Goal: Find specific page/section: Find specific page/section

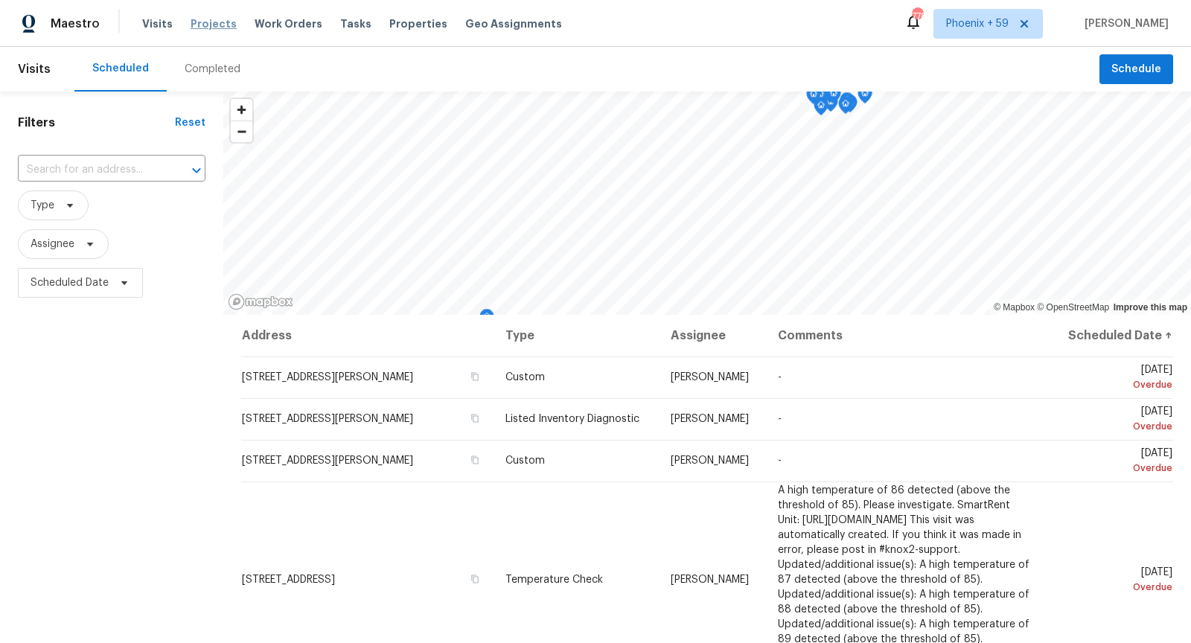
click at [211, 25] on span "Projects" at bounding box center [214, 23] width 46 height 15
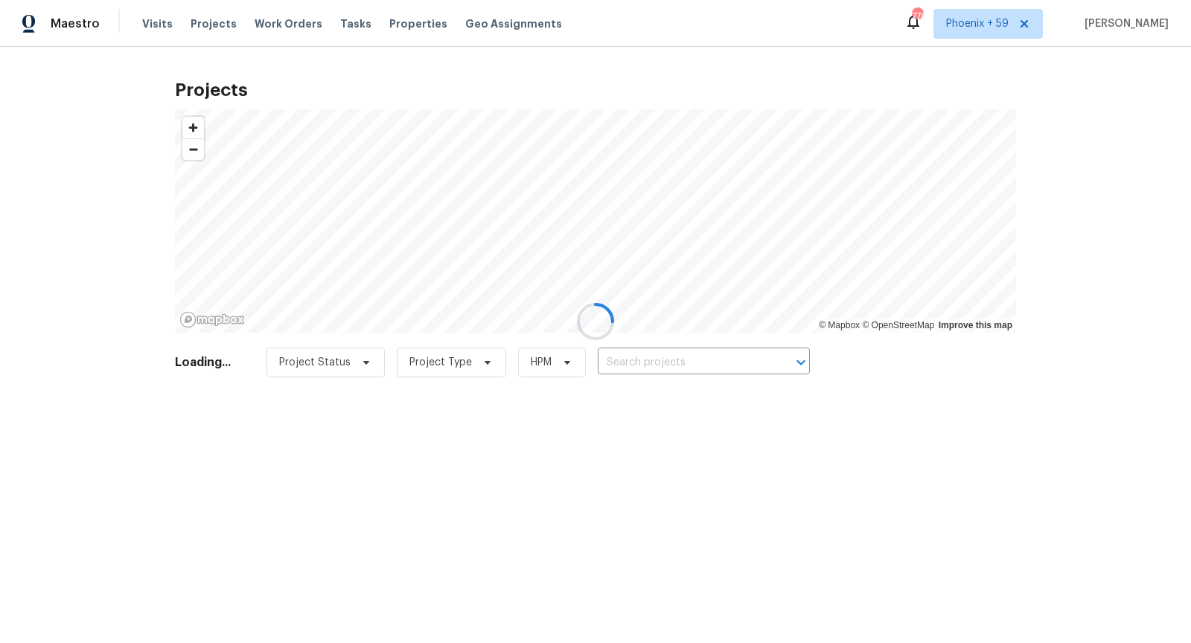
click at [694, 366] on div at bounding box center [595, 321] width 1191 height 643
click at [693, 365] on div at bounding box center [595, 321] width 1191 height 643
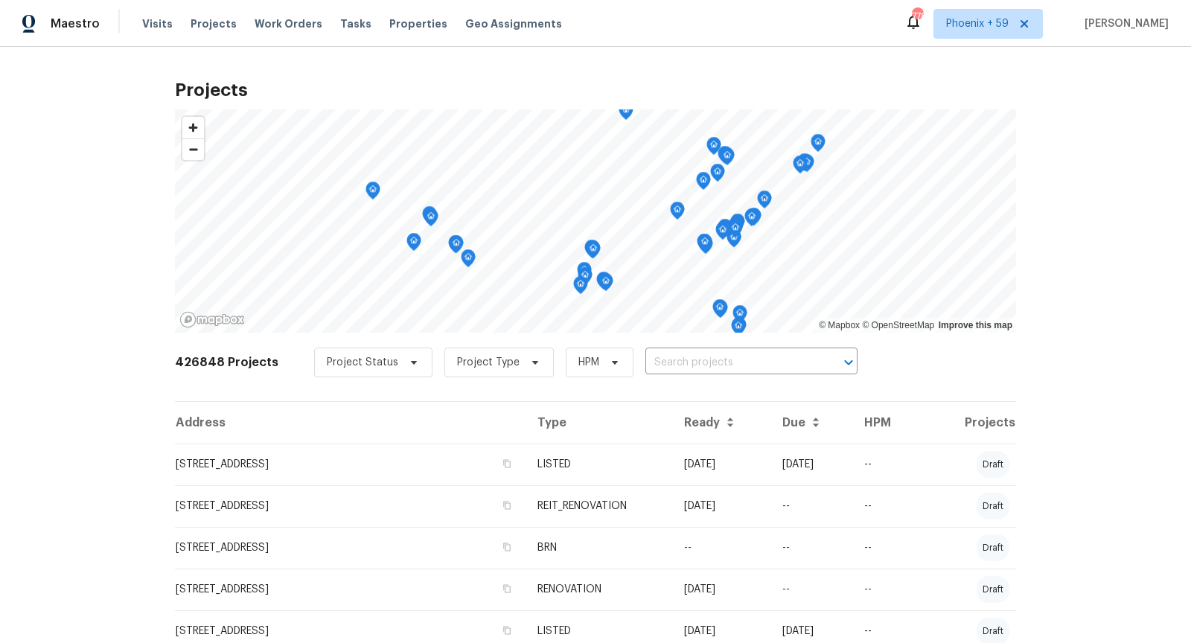
click at [693, 365] on input "text" at bounding box center [730, 362] width 170 height 23
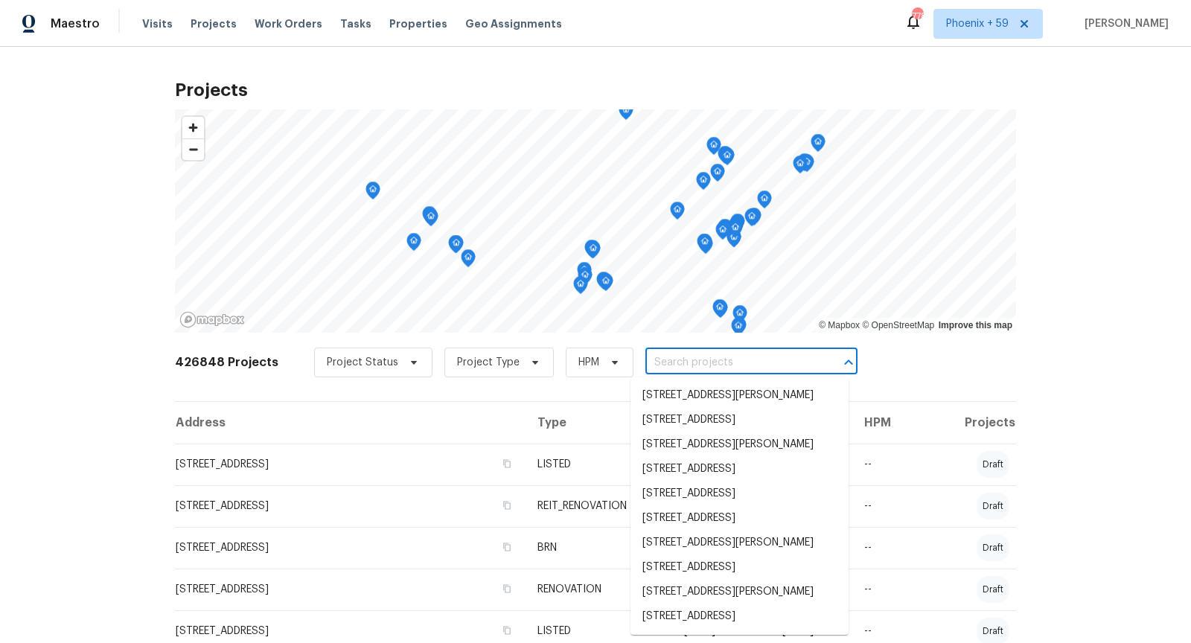
paste input "7725 Senjill"
type input "7725 Senjill"
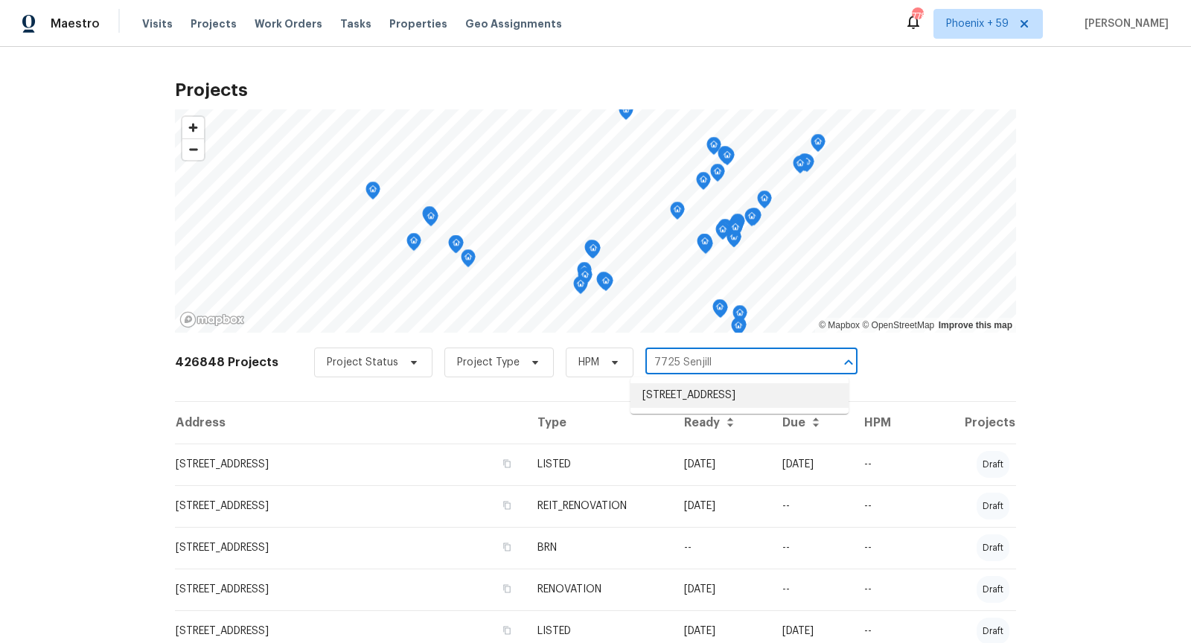
click at [692, 401] on li "[STREET_ADDRESS]" at bounding box center [740, 395] width 218 height 25
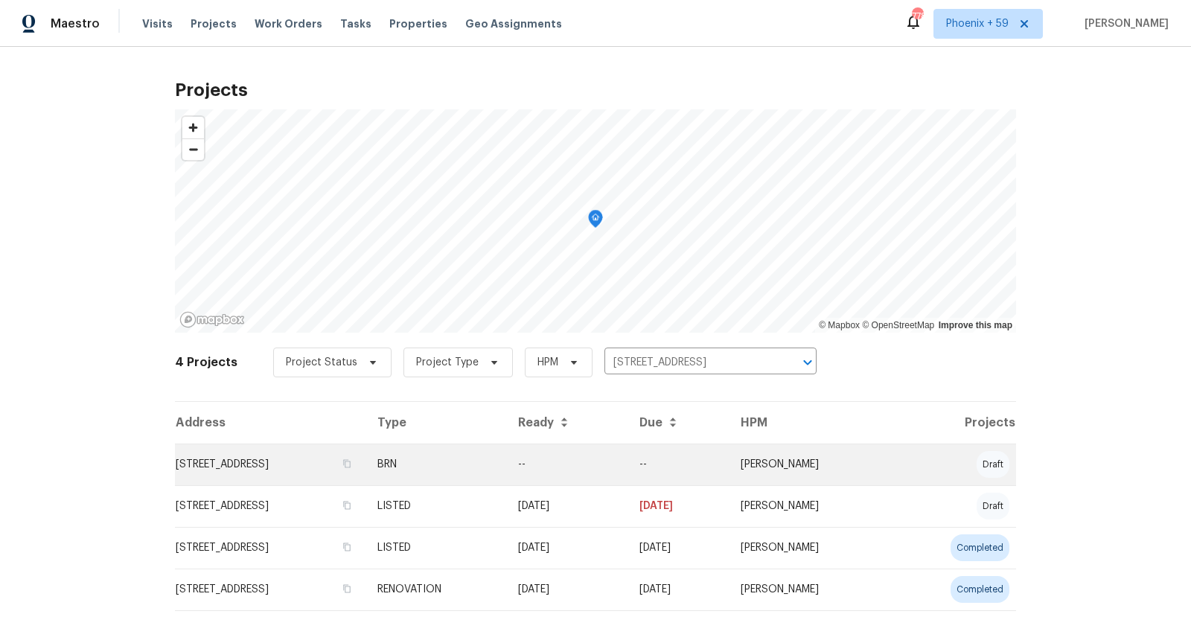
click at [290, 465] on td "[STREET_ADDRESS]" at bounding box center [270, 465] width 191 height 42
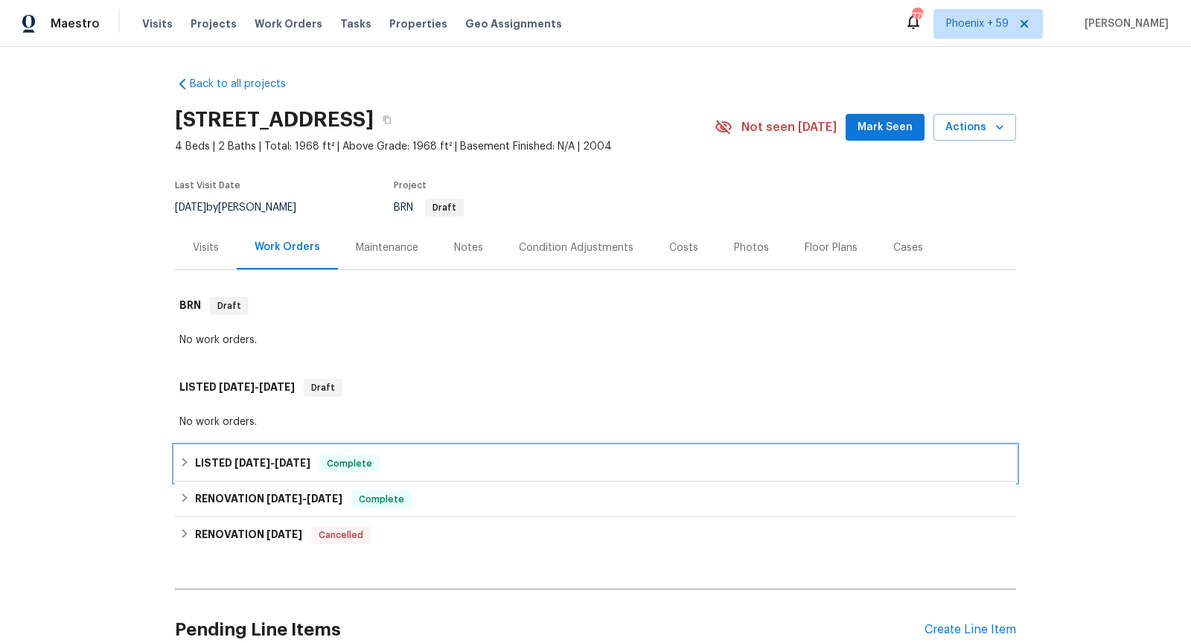
click at [384, 452] on div "LISTED [DATE] - [DATE] Complete" at bounding box center [595, 464] width 841 height 36
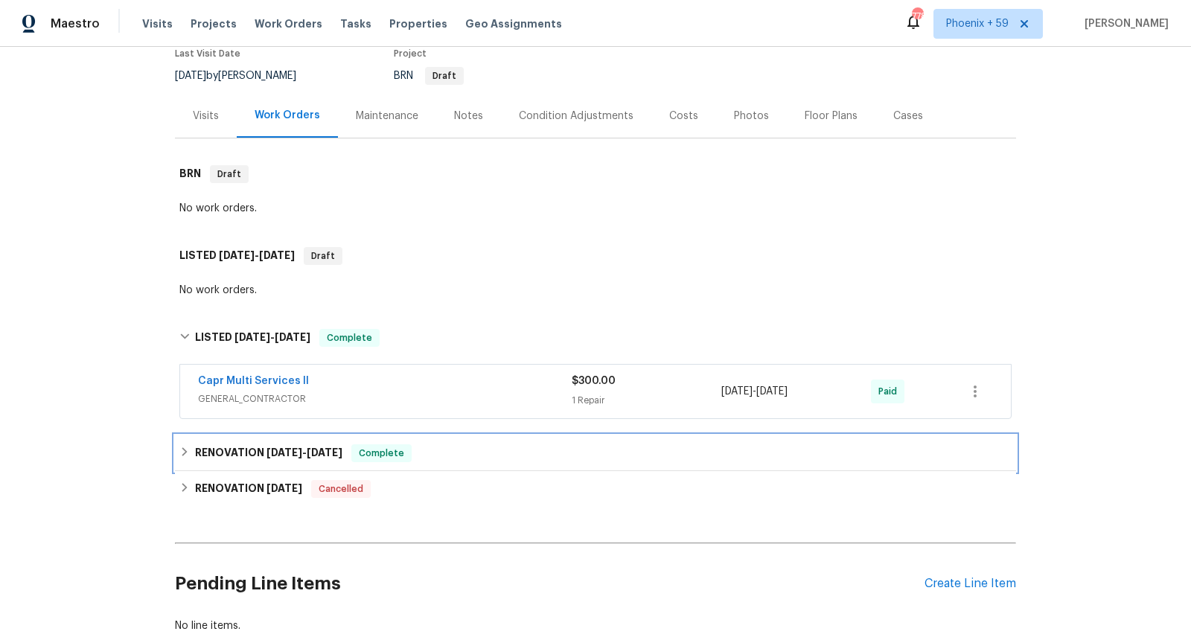
click at [557, 444] on div "RENOVATION [DATE] - [DATE] Complete" at bounding box center [595, 453] width 832 height 18
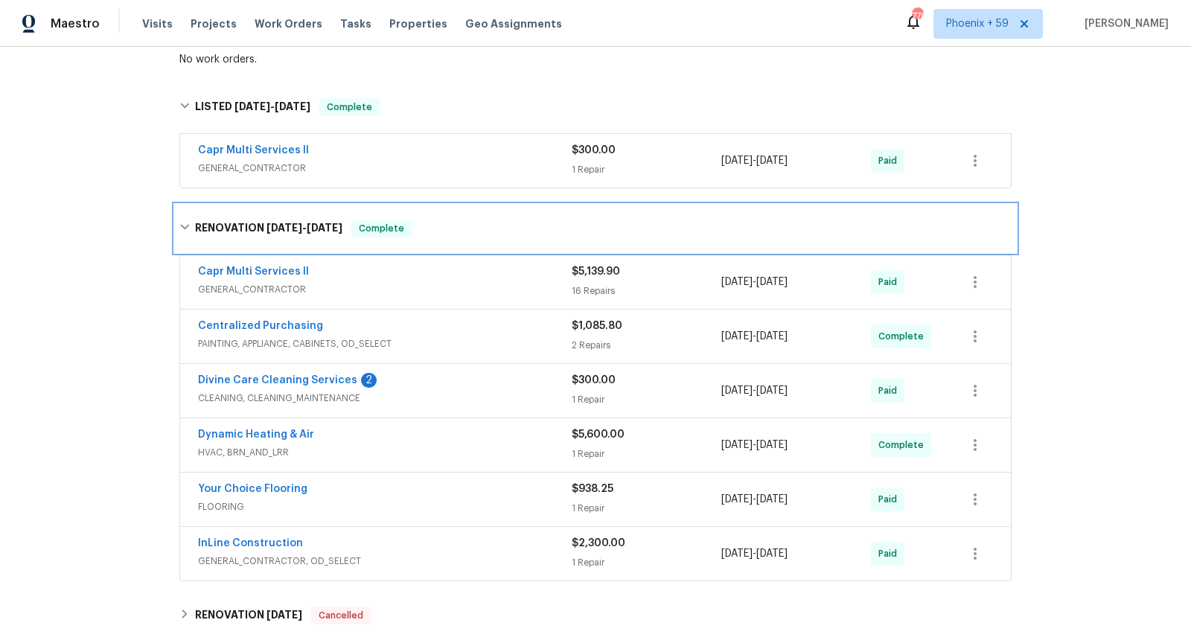
scroll to position [377, 0]
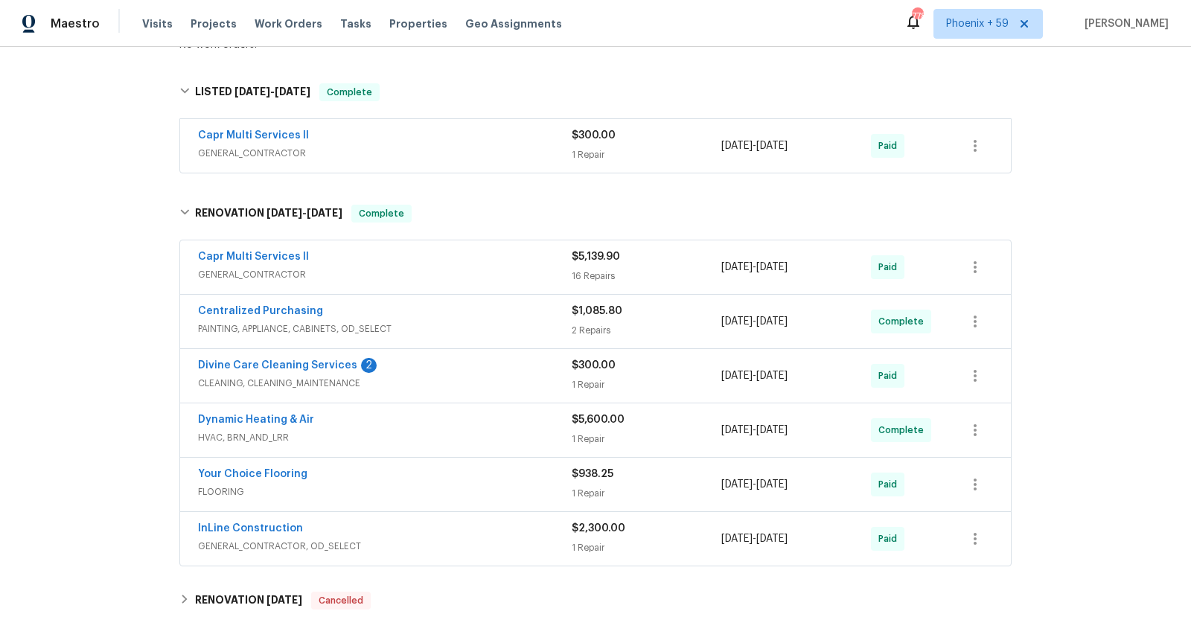
click at [535, 421] on div "Dynamic Heating & Air" at bounding box center [385, 421] width 374 height 18
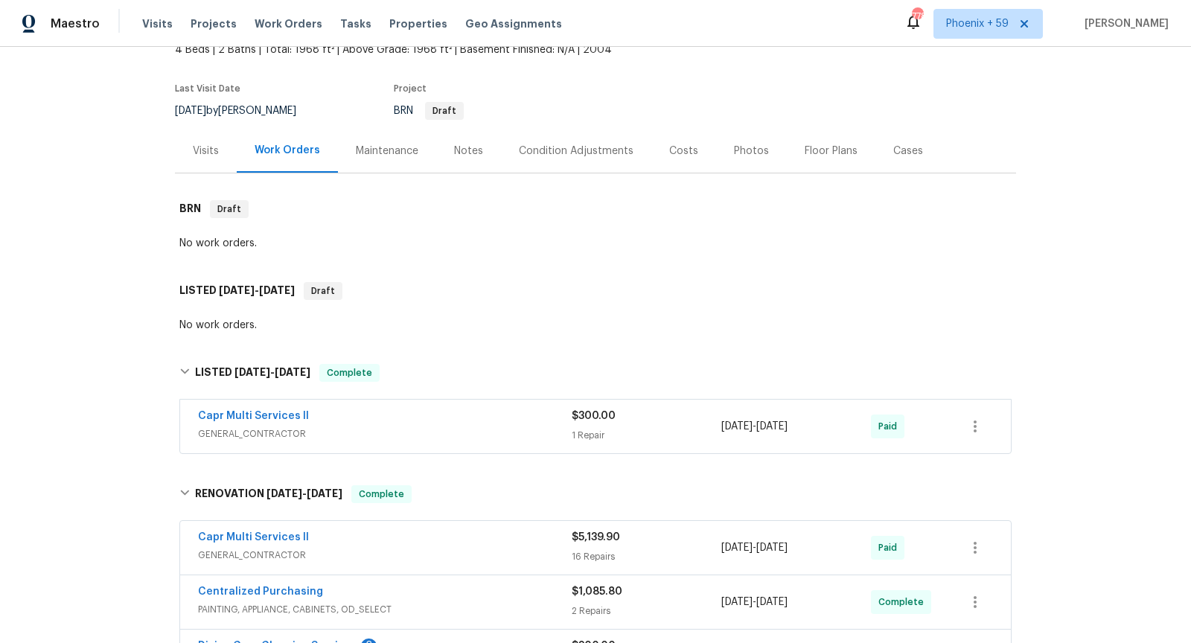
scroll to position [0, 0]
